Goal: Task Accomplishment & Management: Complete application form

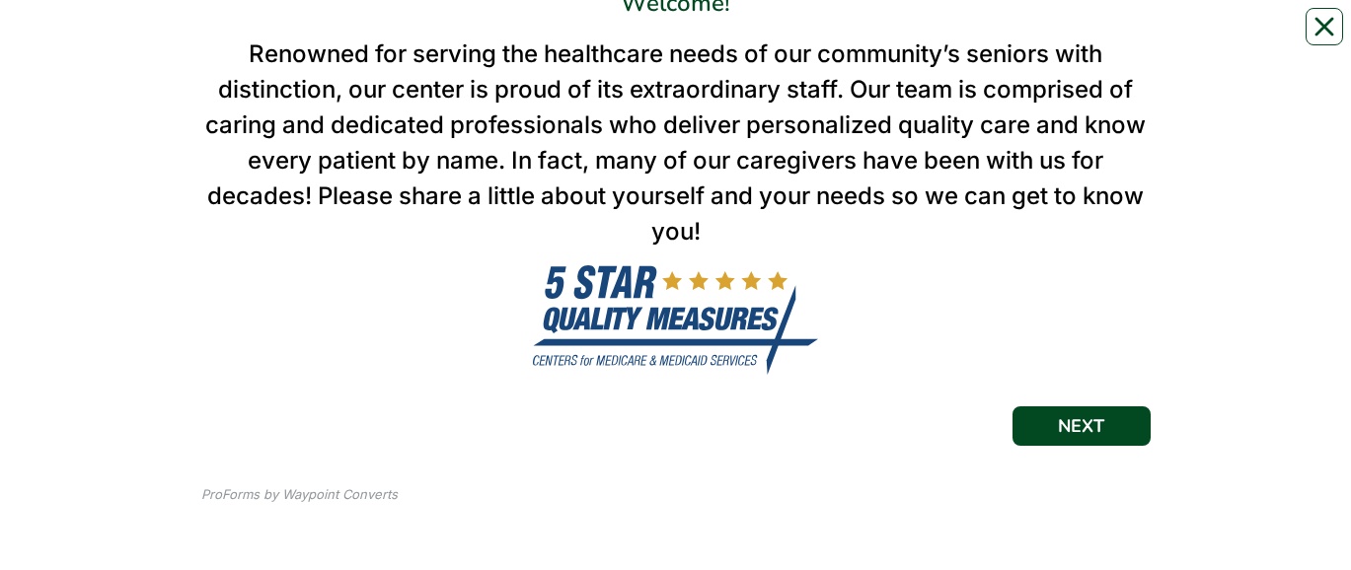
scroll to position [216, 0]
click at [1055, 38] on button "NEXT" at bounding box center [1081, 426] width 138 height 39
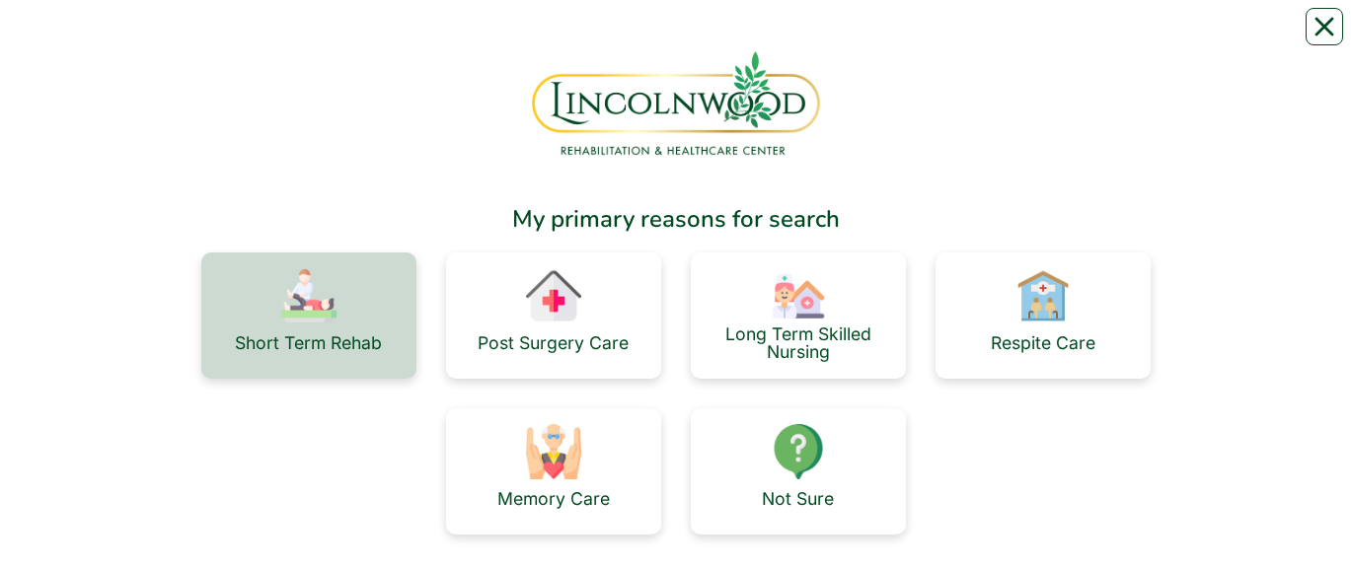
click at [365, 38] on div "Short Term Rehab" at bounding box center [308, 316] width 215 height 126
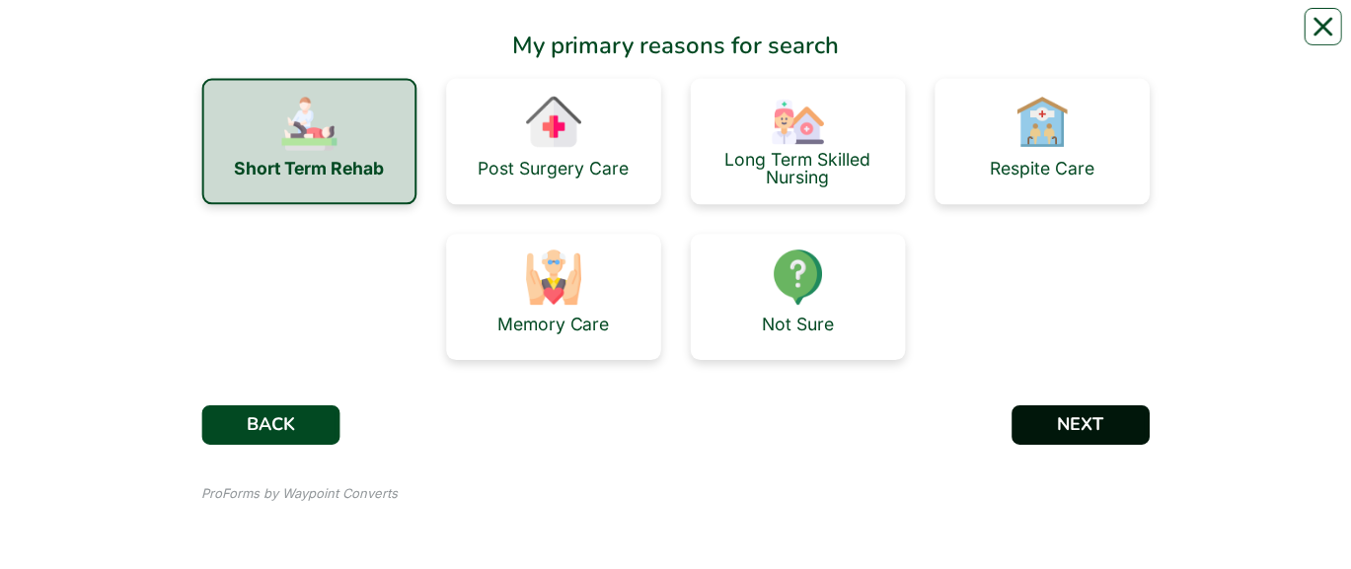
scroll to position [174, 0]
click at [1061, 38] on button "NEXT" at bounding box center [1081, 426] width 138 height 39
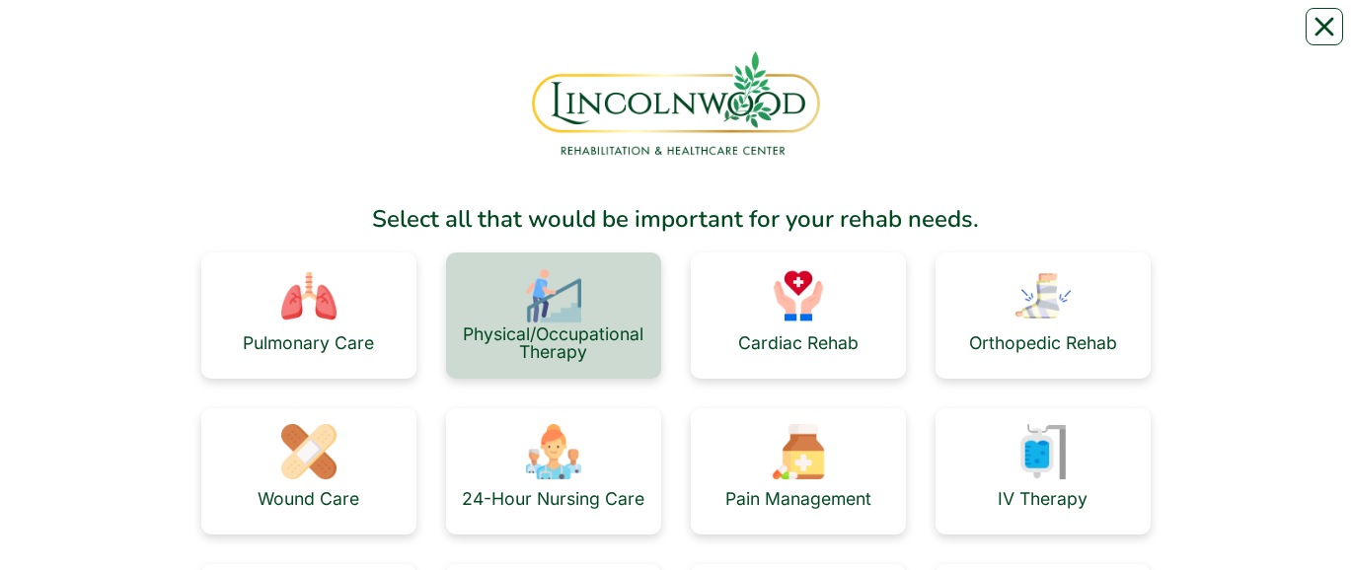
click at [579, 38] on div "Physical/Occupational Therapy" at bounding box center [554, 343] width 184 height 35
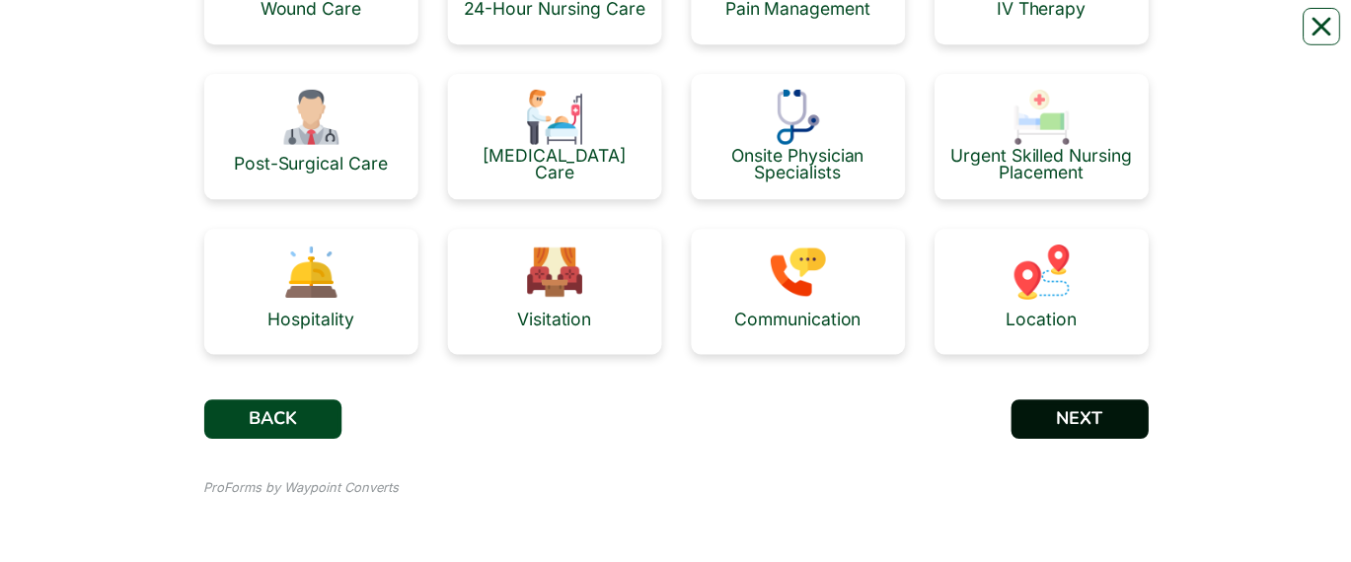
scroll to position [492, 0]
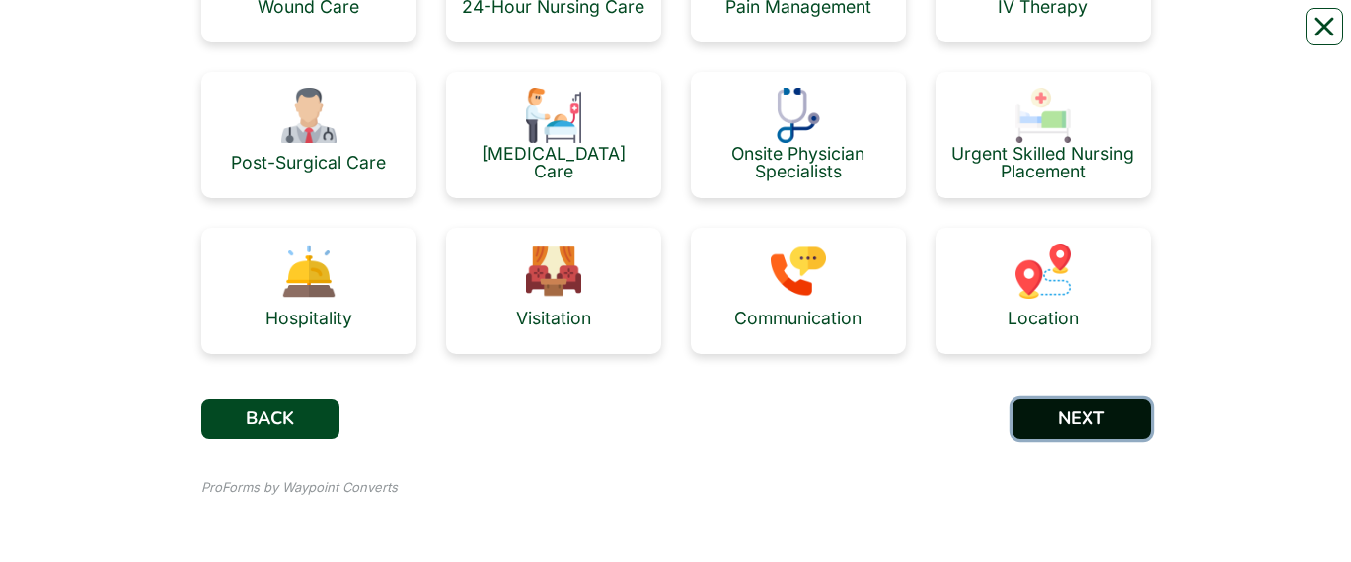
click at [1109, 38] on button "NEXT" at bounding box center [1081, 419] width 138 height 39
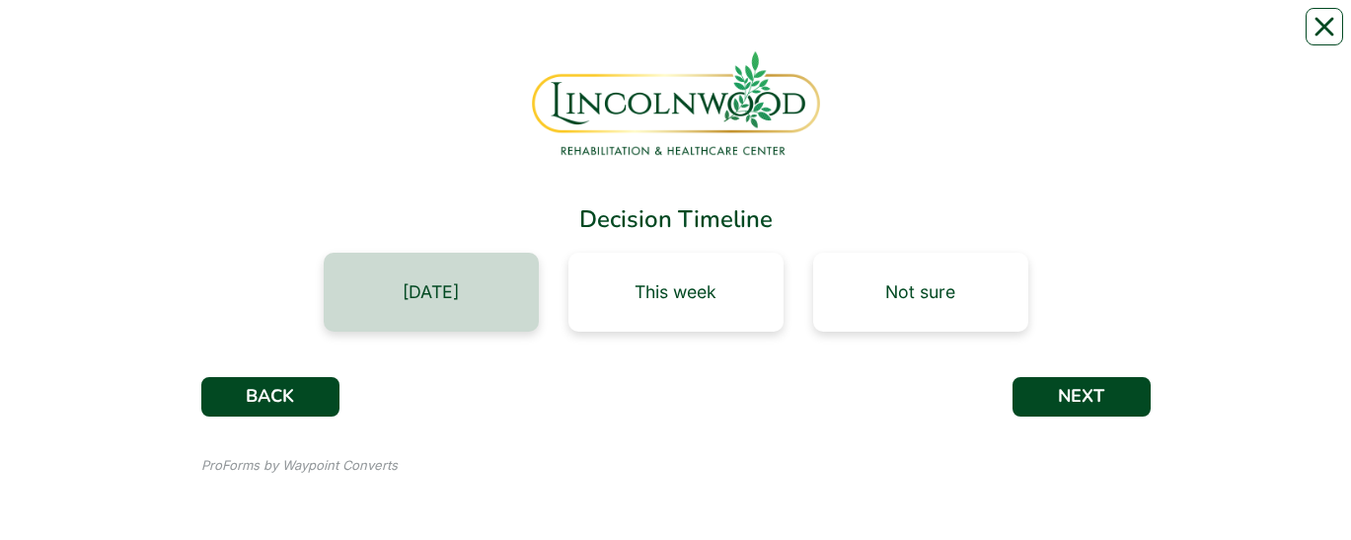
click at [469, 38] on div "[DATE]" at bounding box center [431, 292] width 215 height 79
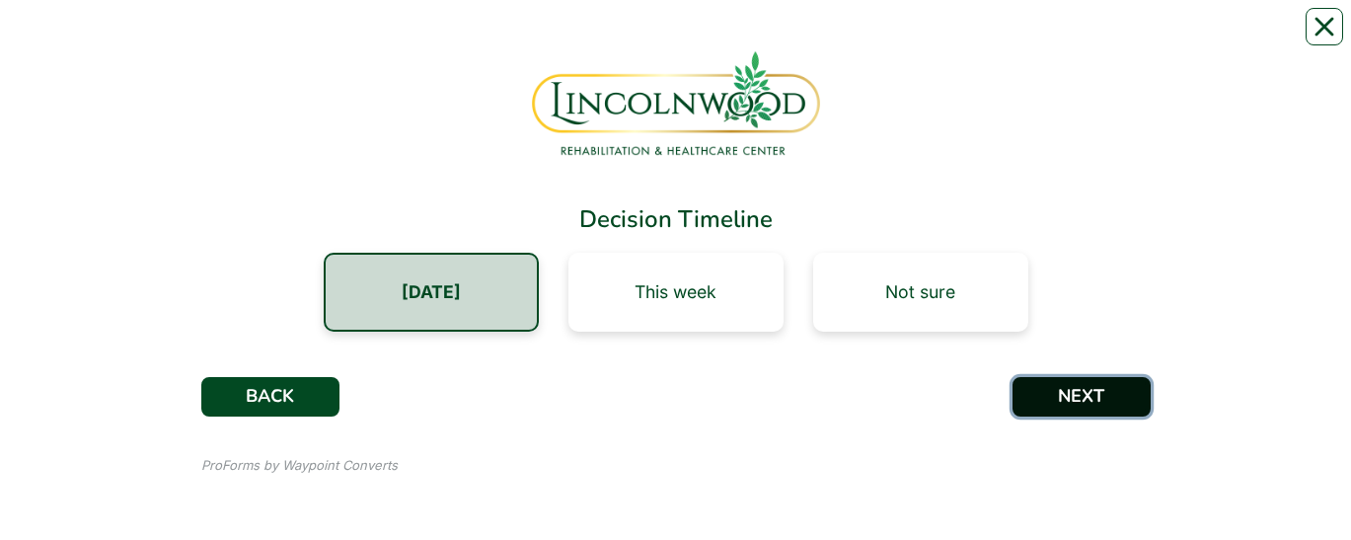
click at [1118, 38] on button "NEXT" at bounding box center [1081, 396] width 138 height 39
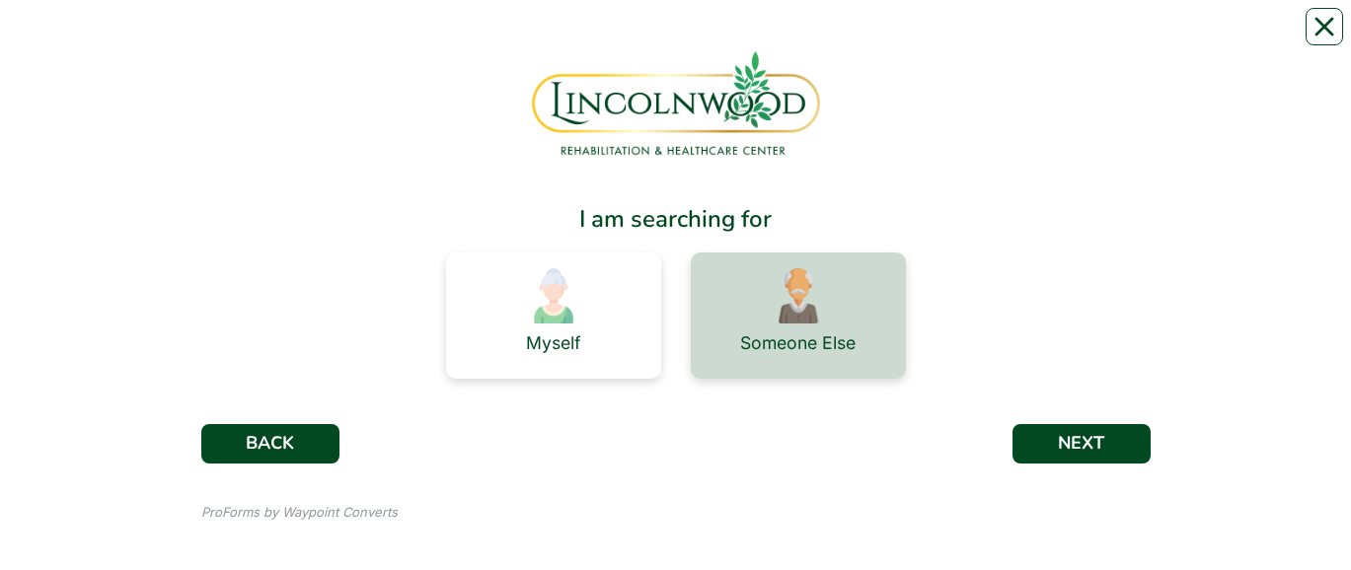
click at [793, 38] on div "Someone Else" at bounding box center [797, 343] width 115 height 39
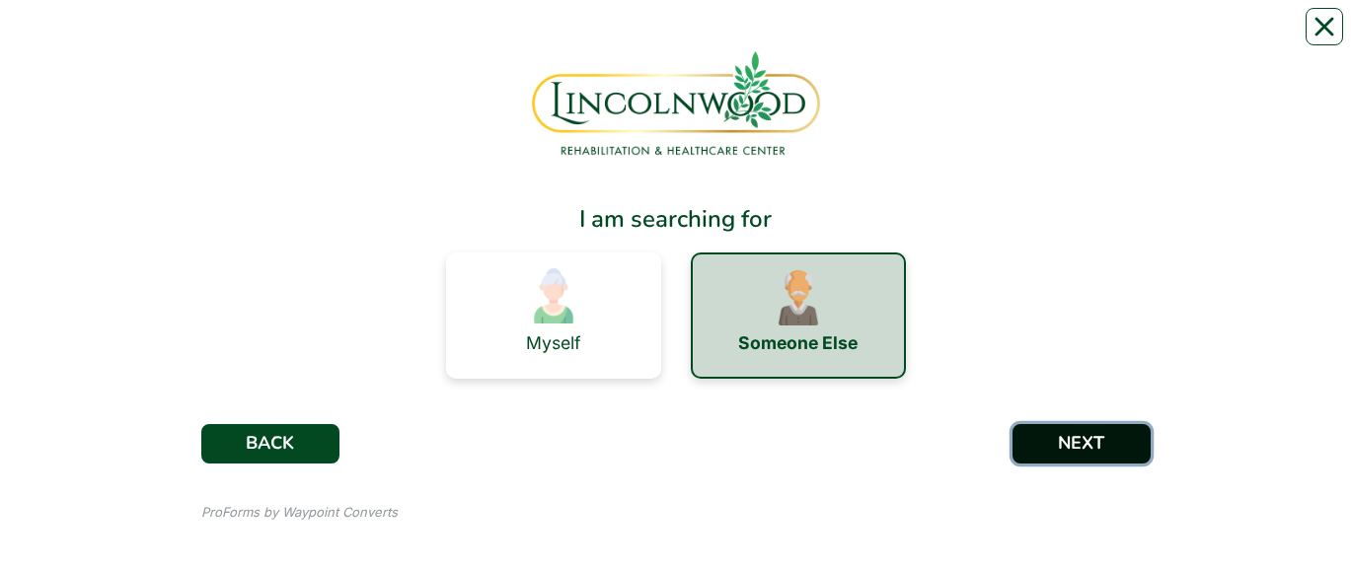
click at [1101, 38] on button "NEXT" at bounding box center [1081, 443] width 138 height 39
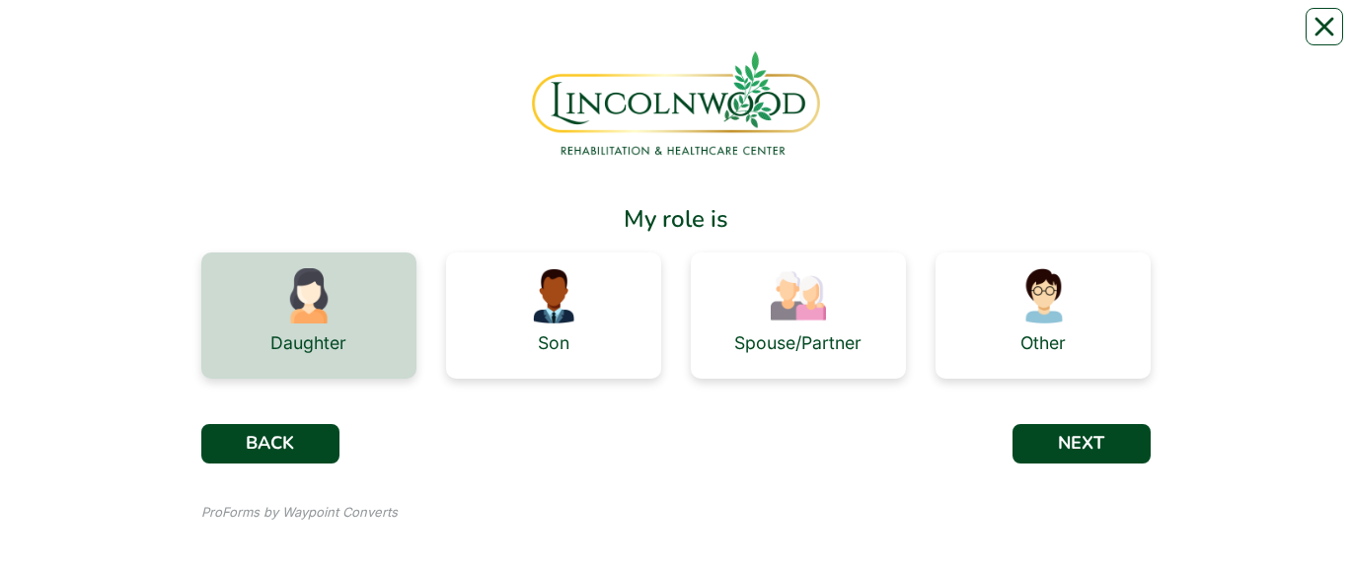
click at [316, 38] on img at bounding box center [308, 295] width 55 height 55
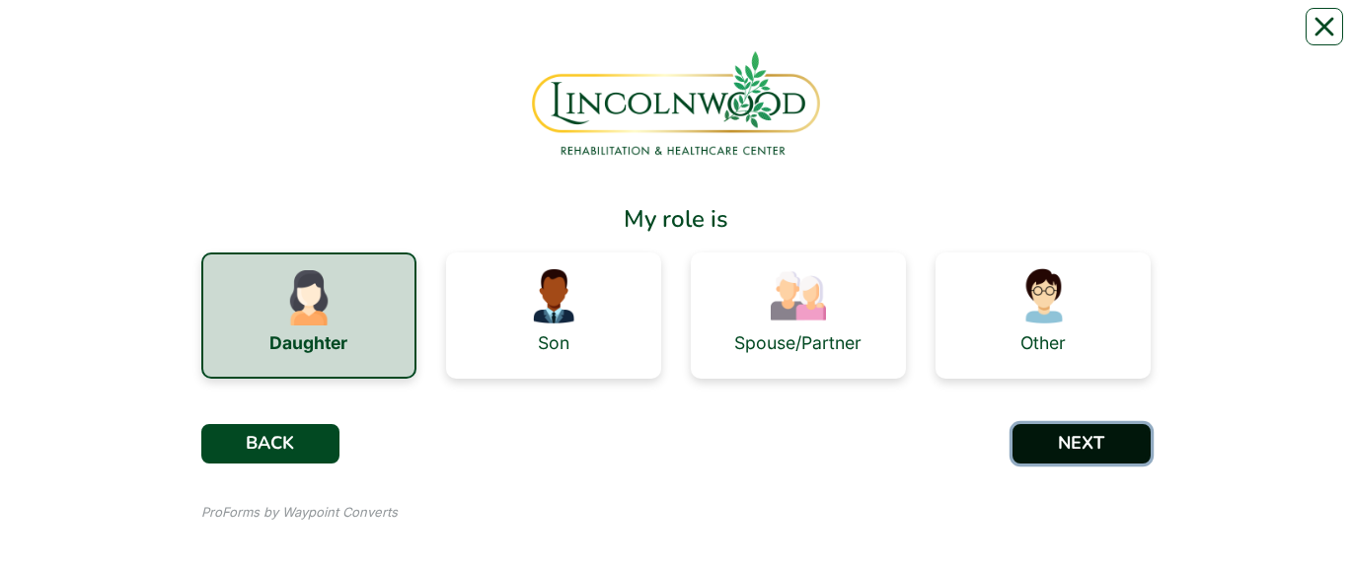
click at [1095, 38] on button "NEXT" at bounding box center [1081, 443] width 138 height 39
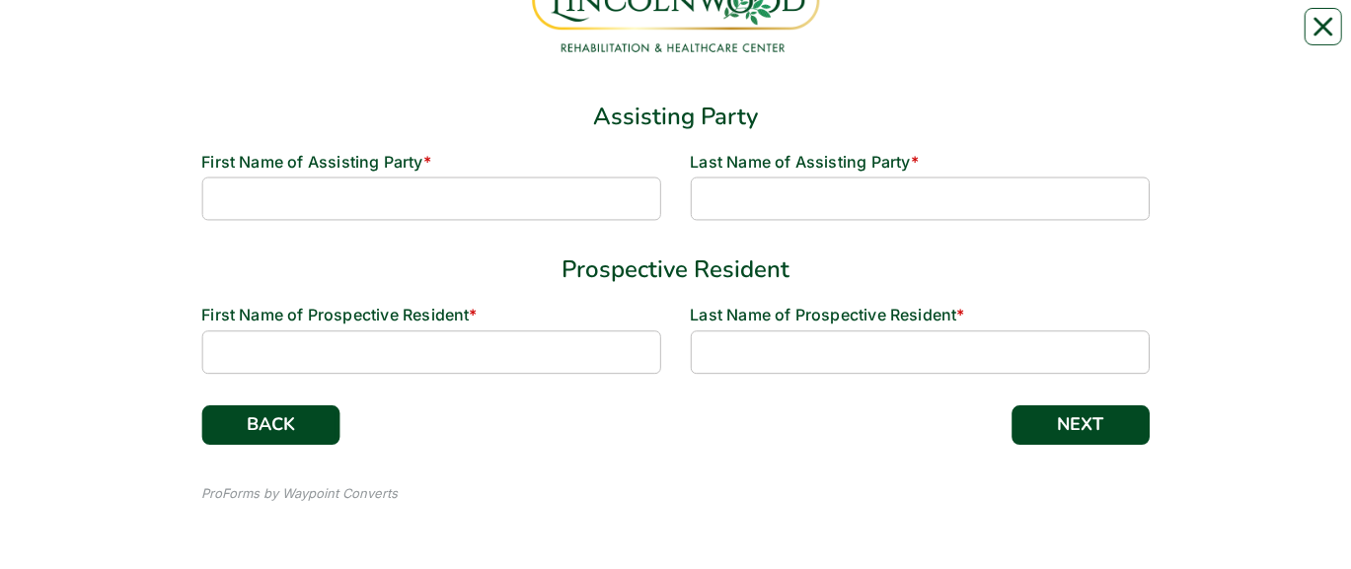
scroll to position [103, 0]
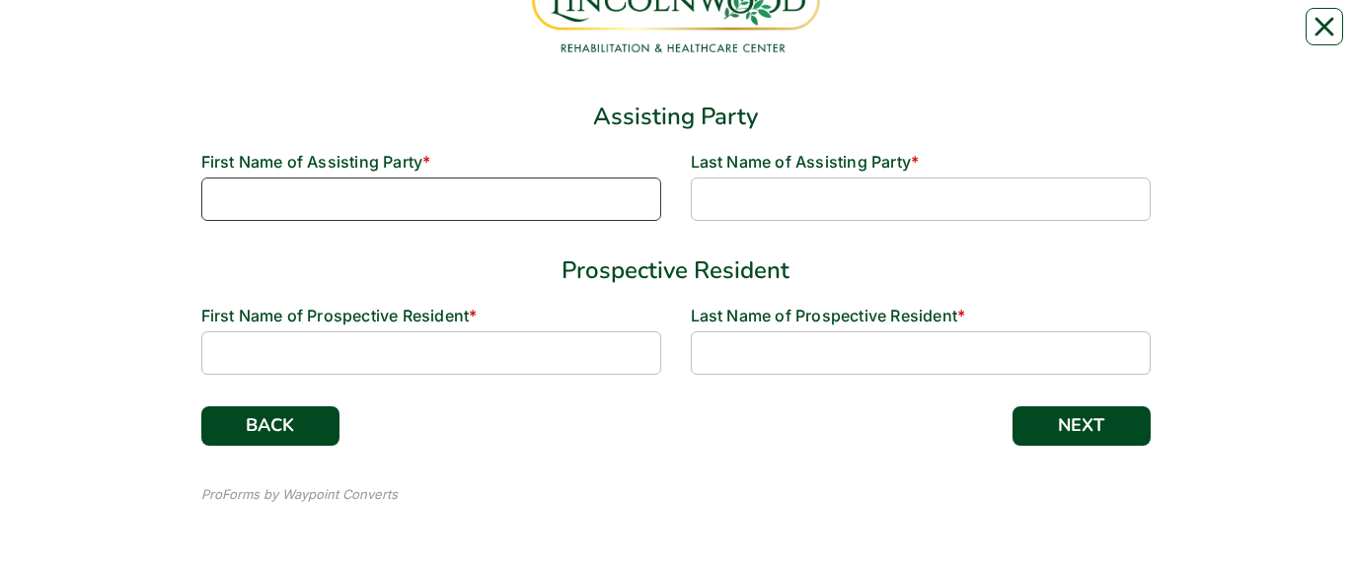
click at [453, 38] on input at bounding box center [431, 199] width 460 height 43
type input "[PERSON_NAME]"
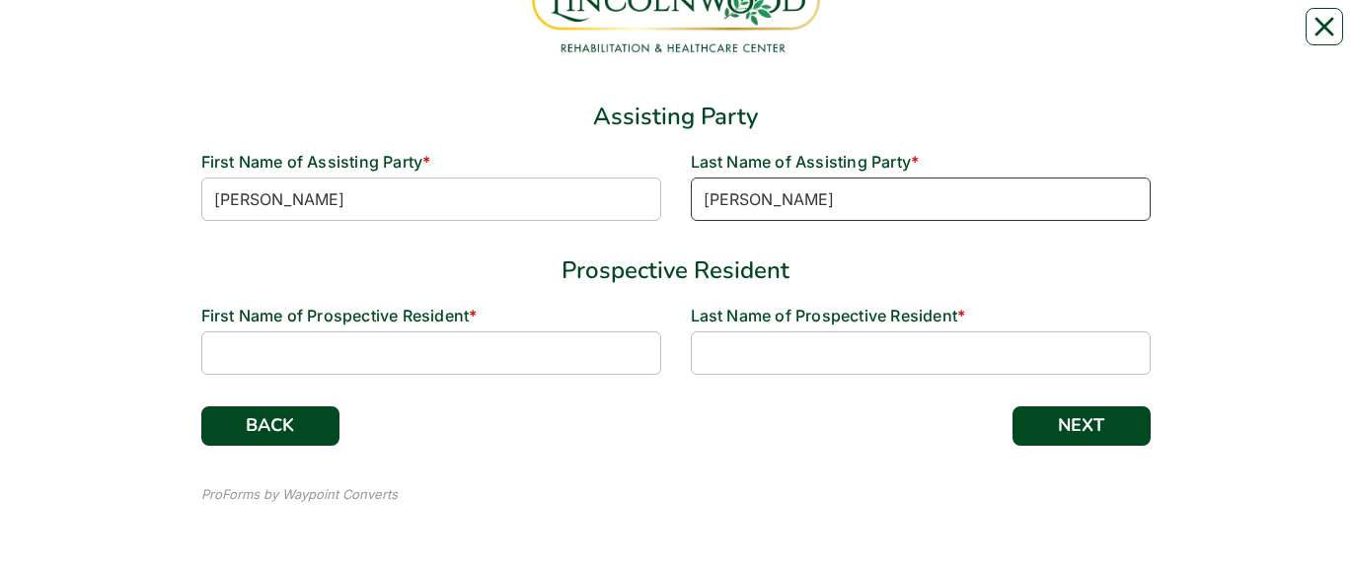
type input "[PERSON_NAME]"
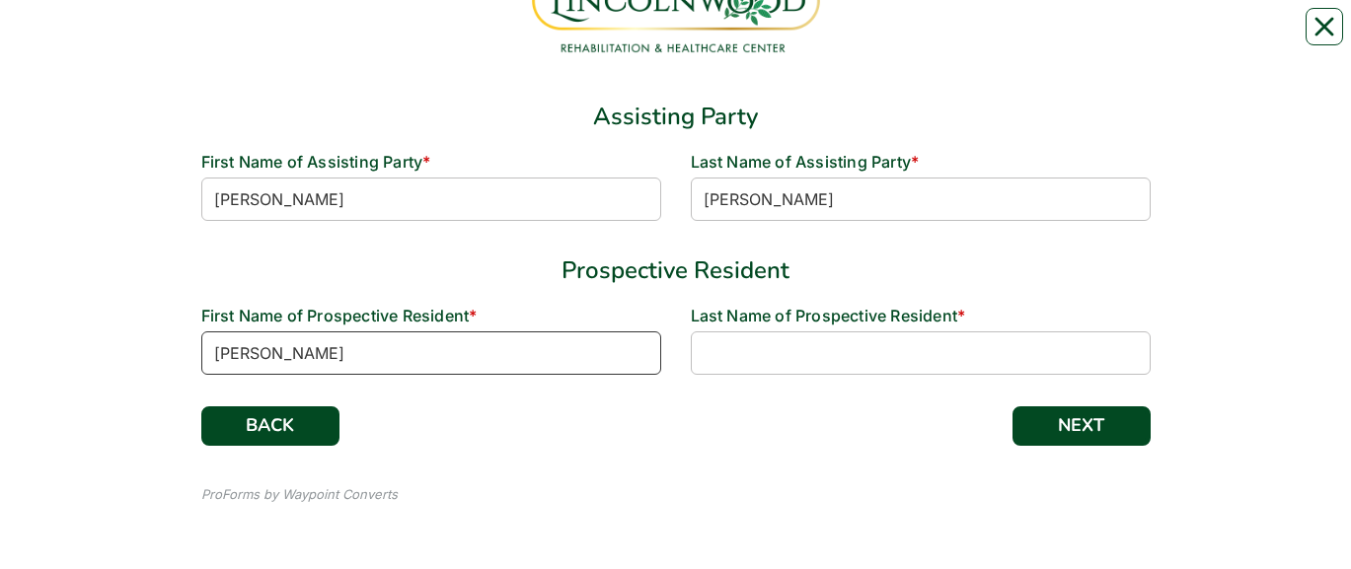
type input "[PERSON_NAME]"
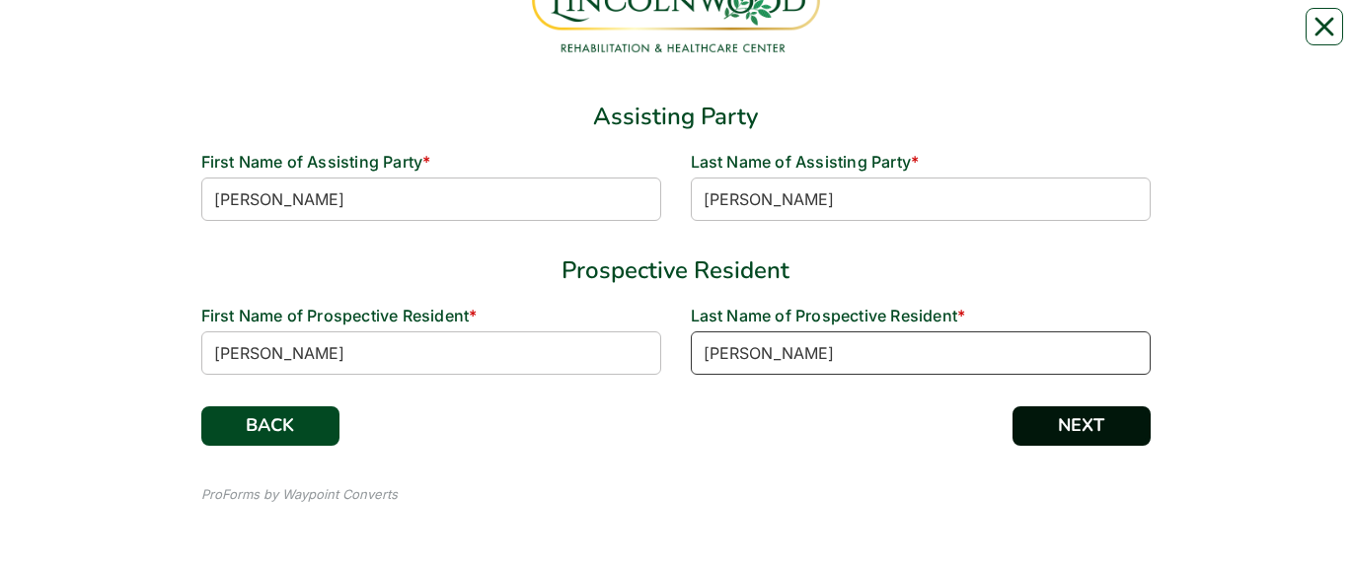
type input "[PERSON_NAME]"
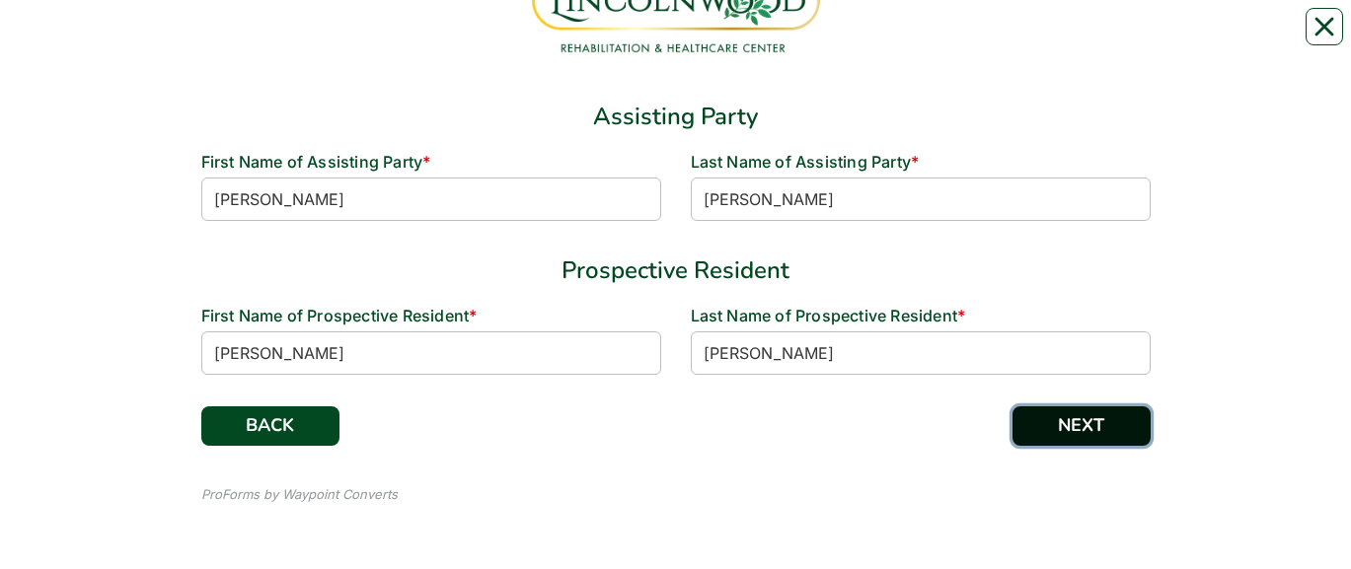
click at [1064, 38] on button "NEXT" at bounding box center [1081, 426] width 138 height 39
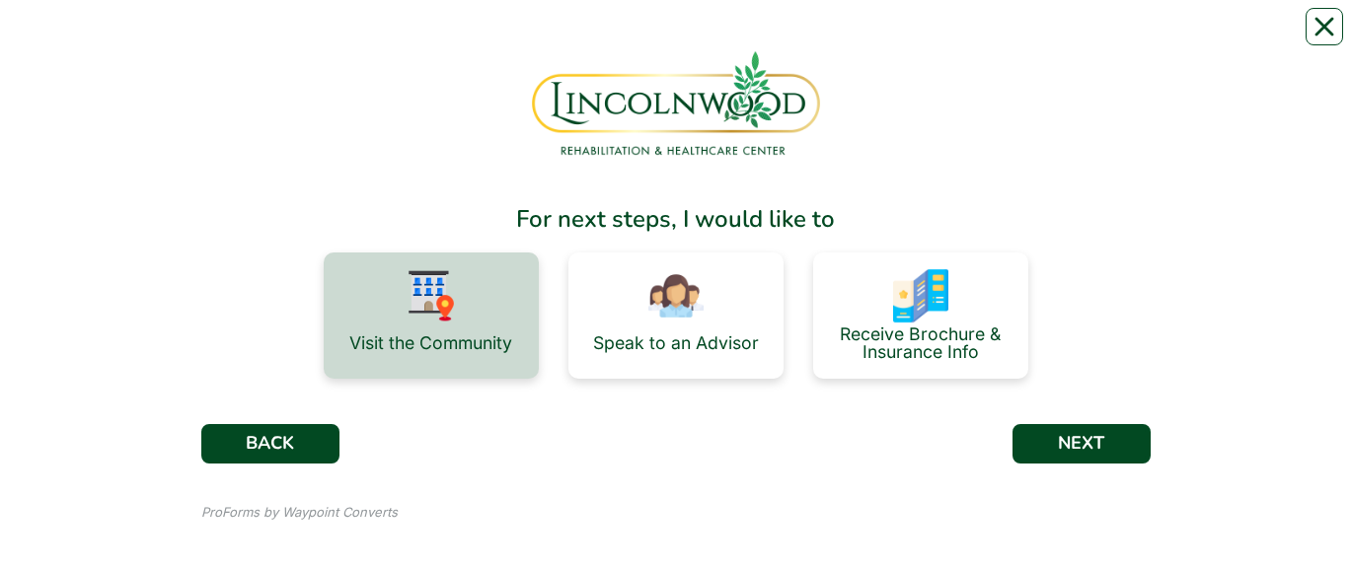
click at [436, 38] on img at bounding box center [431, 295] width 55 height 55
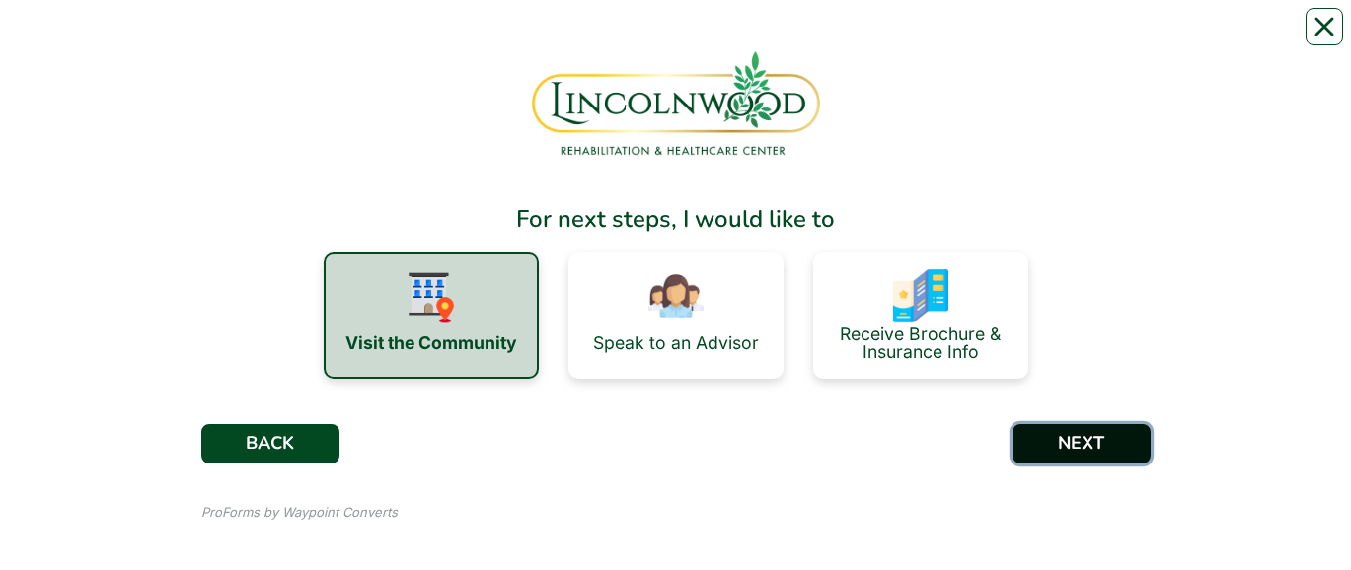
click at [1125, 38] on button "NEXT" at bounding box center [1081, 443] width 138 height 39
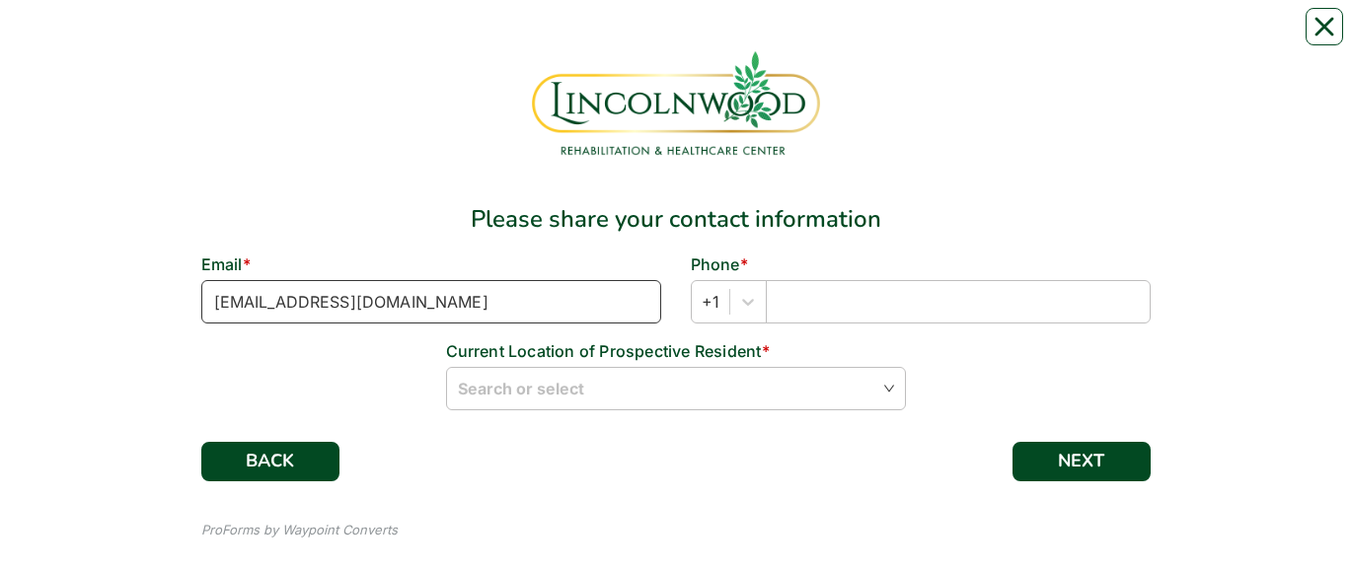
type input "[EMAIL_ADDRESS][DOMAIN_NAME]"
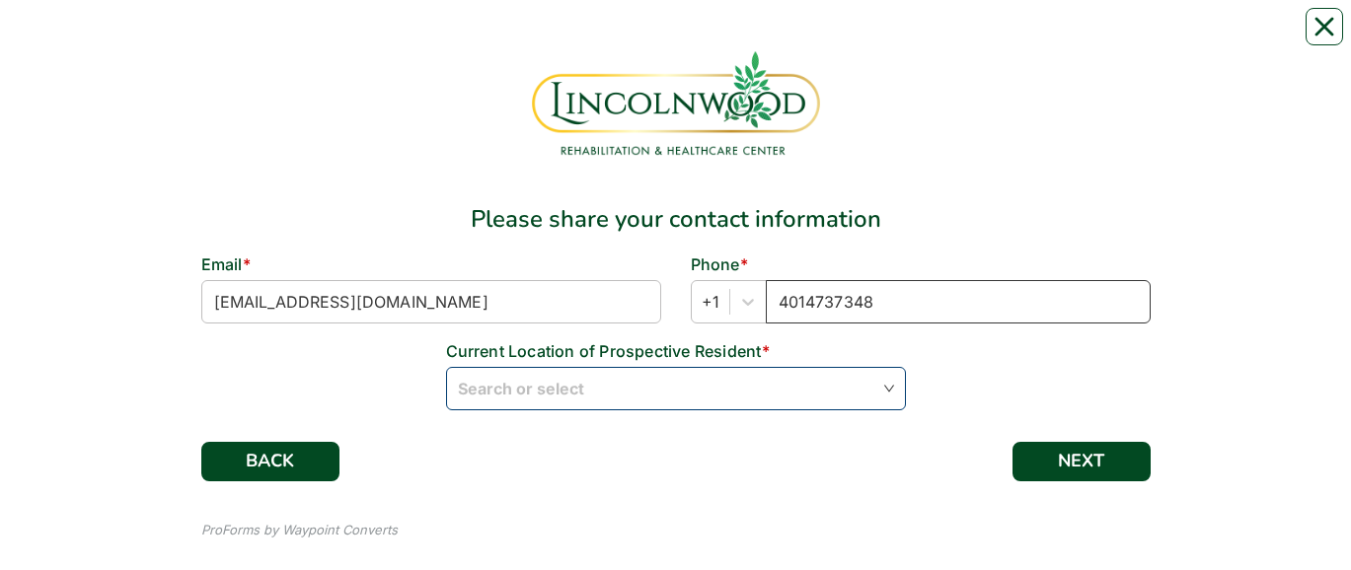
type input "4014737348"
click at [540, 38] on input "search" at bounding box center [676, 387] width 436 height 39
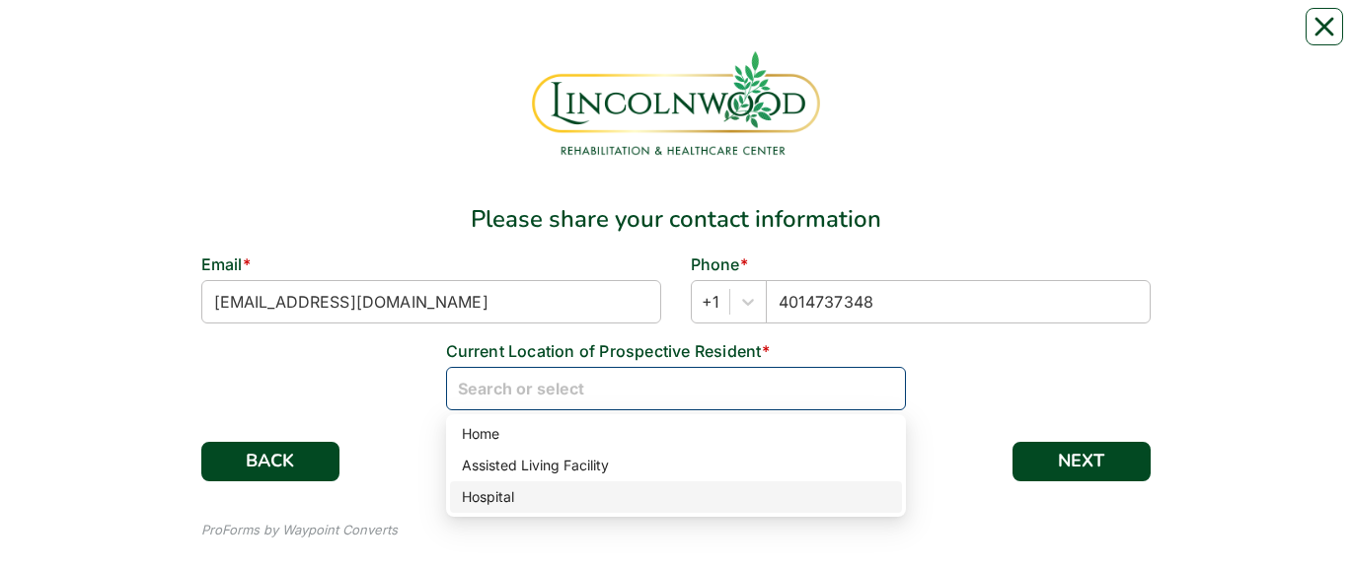
click at [507, 38] on div "Hospital" at bounding box center [676, 498] width 452 height 32
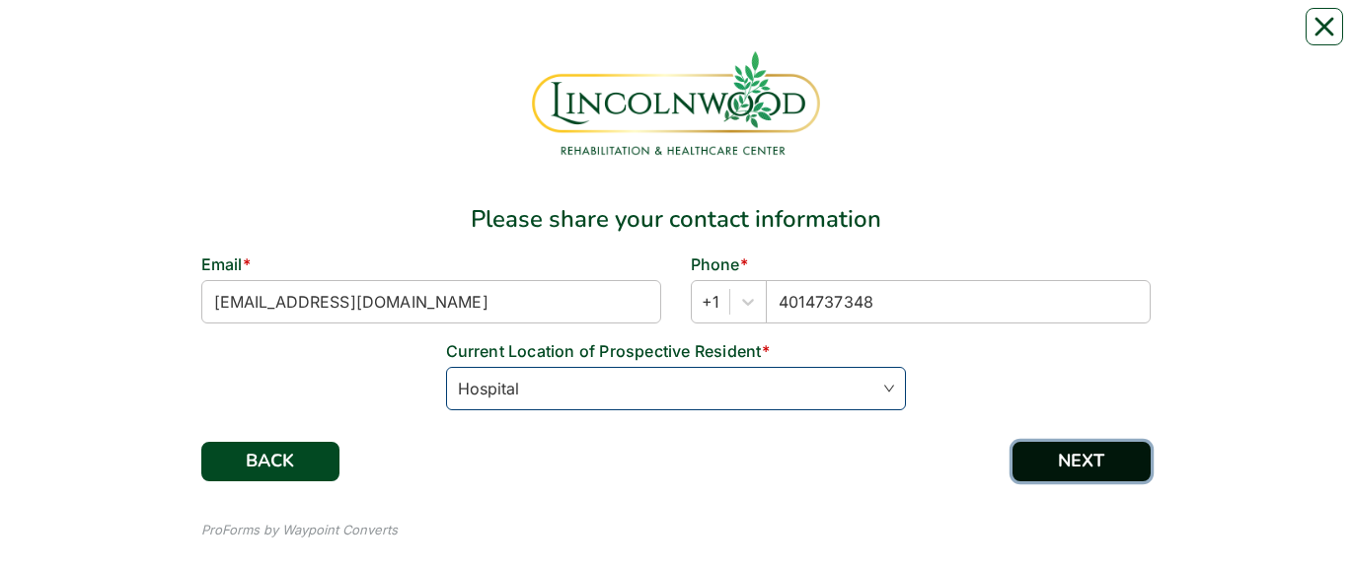
click at [1075, 38] on button "NEXT" at bounding box center [1081, 461] width 138 height 39
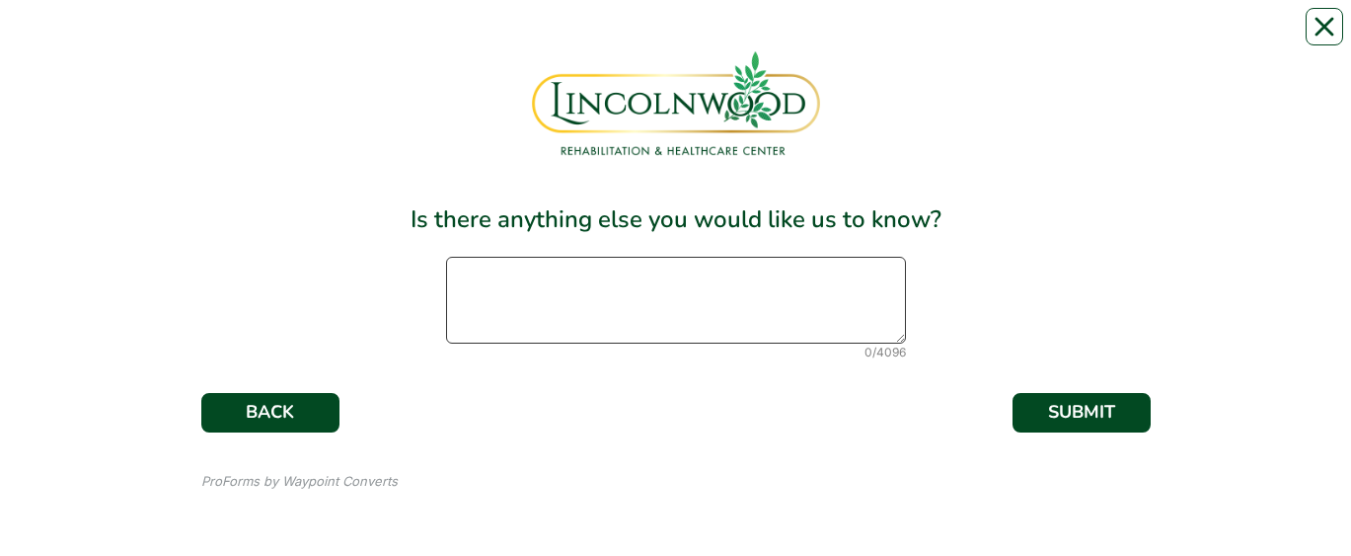
click at [852, 38] on textarea at bounding box center [676, 300] width 460 height 87
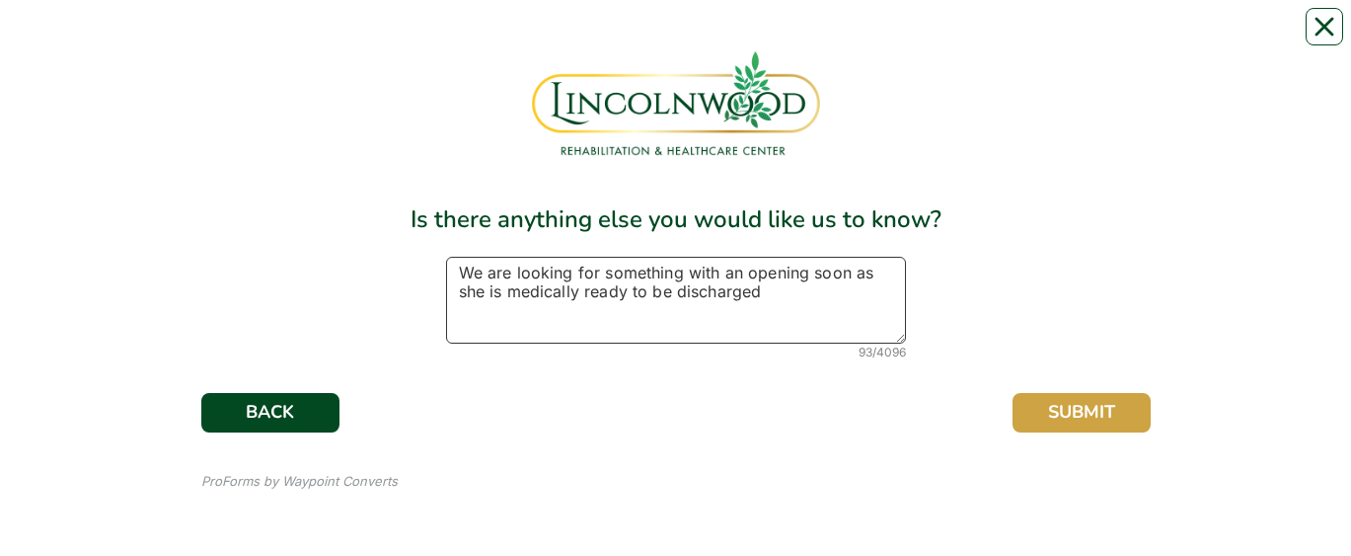
type textarea "We are looking for something with an opening soon as she is medically ready to …"
click at [1034, 38] on button "SUBMIT" at bounding box center [1081, 412] width 138 height 39
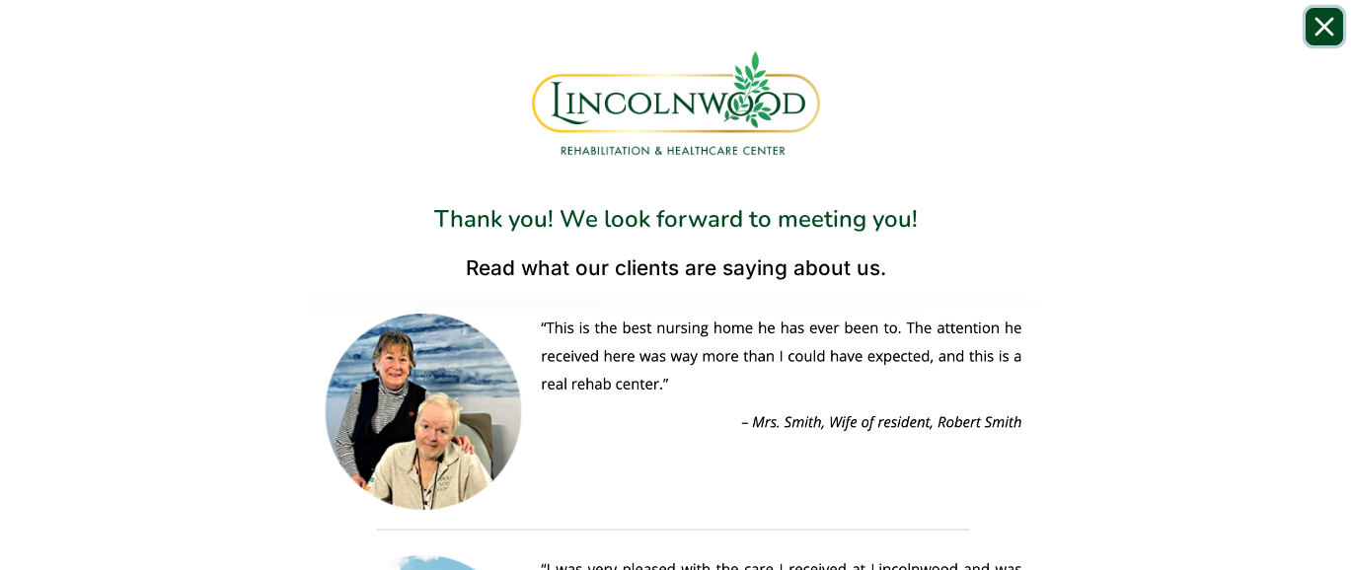
click at [1333, 38] on button "Close" at bounding box center [1323, 26] width 37 height 37
